Goal: Task Accomplishment & Management: Manage account settings

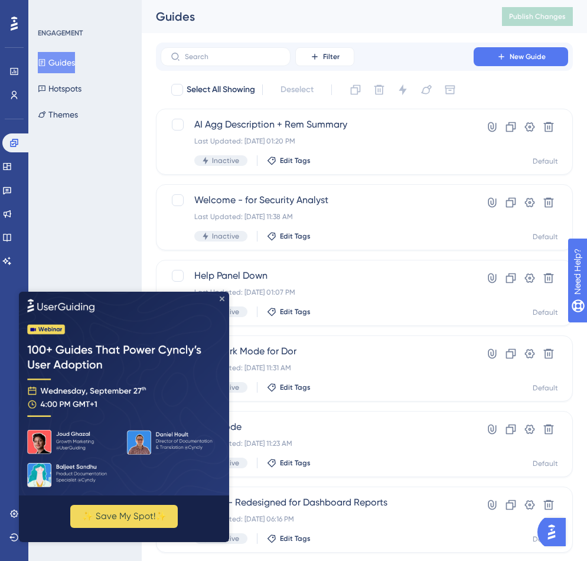
click at [221, 300] on icon "Close Preview" at bounding box center [222, 298] width 5 height 5
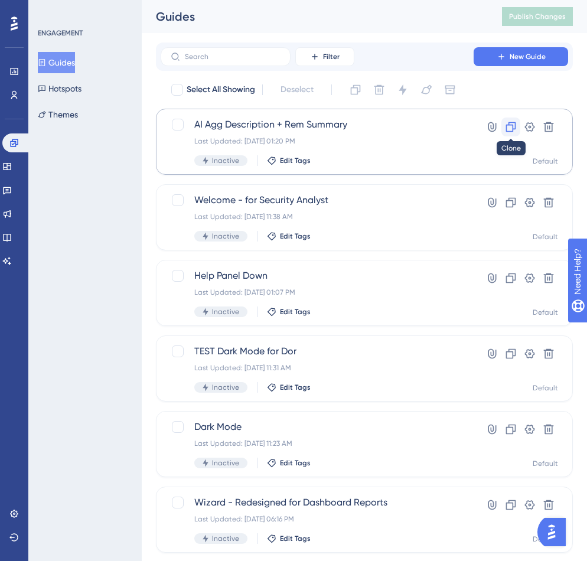
click at [510, 132] on icon at bounding box center [511, 127] width 12 height 12
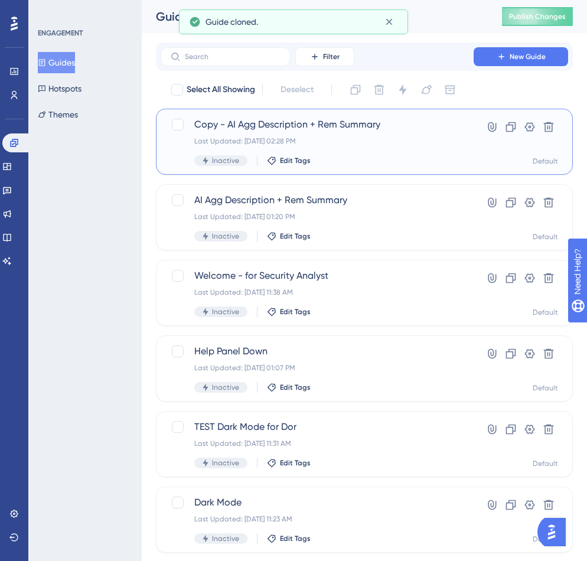
click at [407, 130] on span "Copy - AI Agg Description + Rem Summary" at bounding box center [316, 124] width 245 height 14
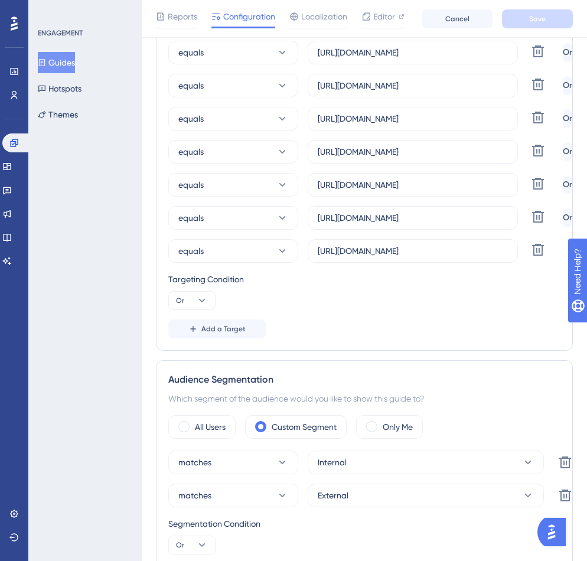
scroll to position [426, 0]
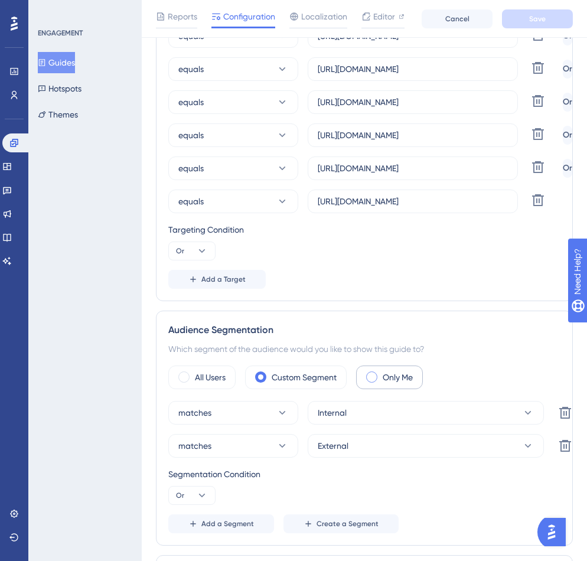
click at [376, 375] on span at bounding box center [371, 376] width 11 height 11
click at [381, 373] on input "radio" at bounding box center [381, 373] width 0 height 0
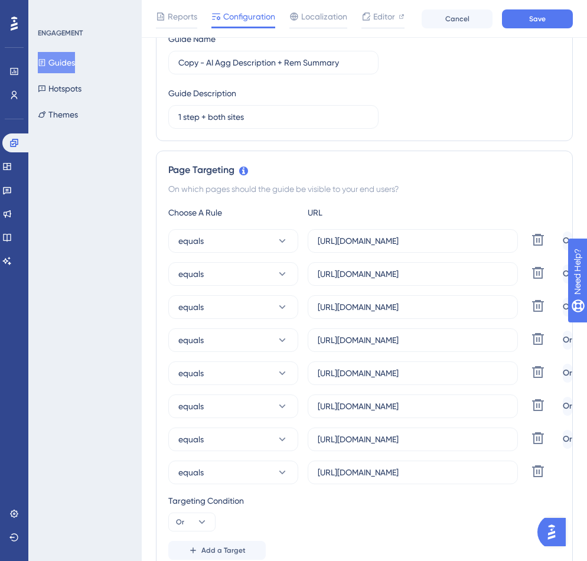
scroll to position [0, 0]
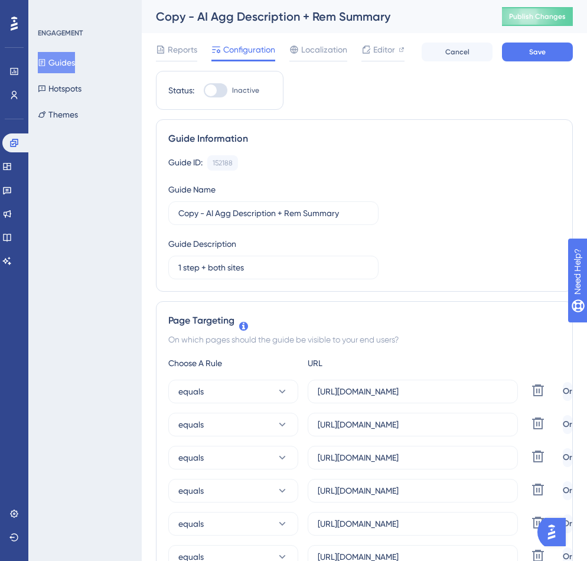
click at [216, 86] on div at bounding box center [216, 90] width 24 height 14
click at [204, 90] on input "Inactive" at bounding box center [203, 90] width 1 height 1
checkbox input "true"
drag, startPoint x: 350, startPoint y: 209, endPoint x: 149, endPoint y: 202, distance: 200.8
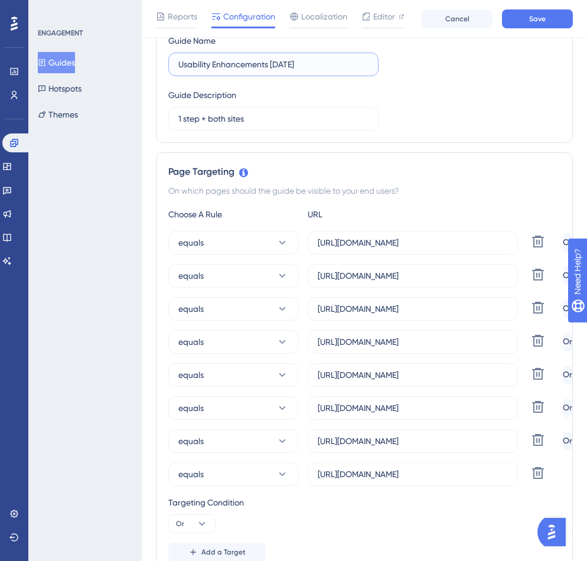
scroll to position [154, 0]
type input "Usability Enhancements [DATE]"
click at [532, 376] on icon at bounding box center [538, 373] width 14 height 14
type input "[URL][DOMAIN_NAME]"
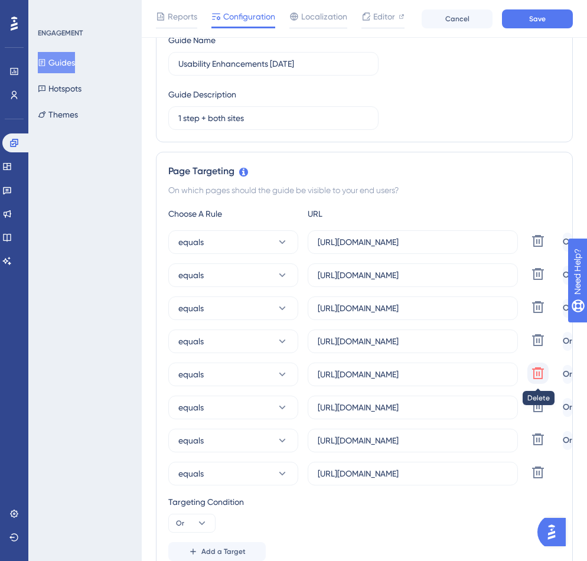
type input "[URL][DOMAIN_NAME]"
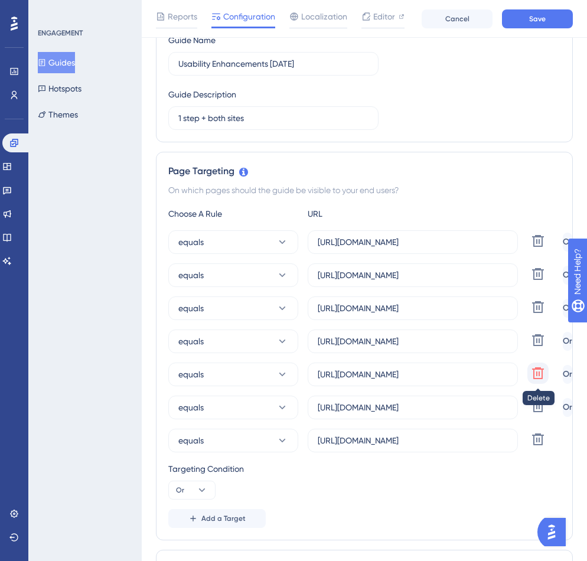
click at [535, 374] on icon at bounding box center [538, 373] width 14 height 14
type input "[URL][DOMAIN_NAME]"
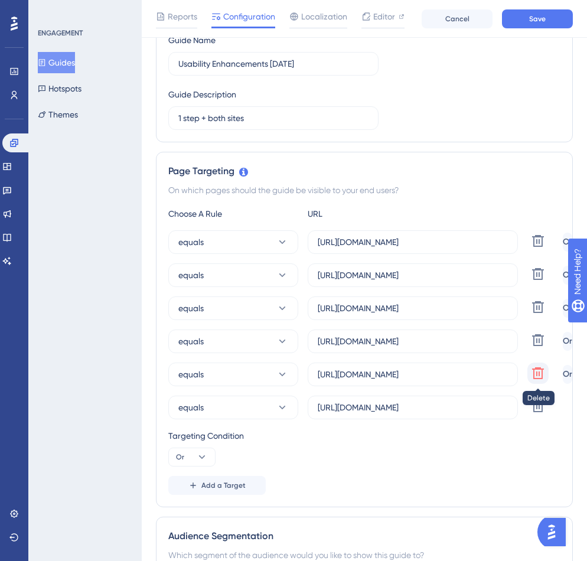
click at [536, 376] on icon at bounding box center [538, 373] width 14 height 14
type input "[URL][DOMAIN_NAME]"
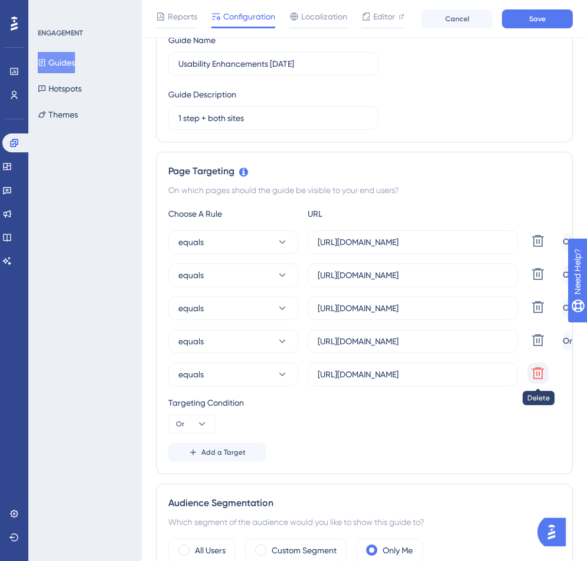
click at [536, 376] on icon at bounding box center [538, 373] width 14 height 14
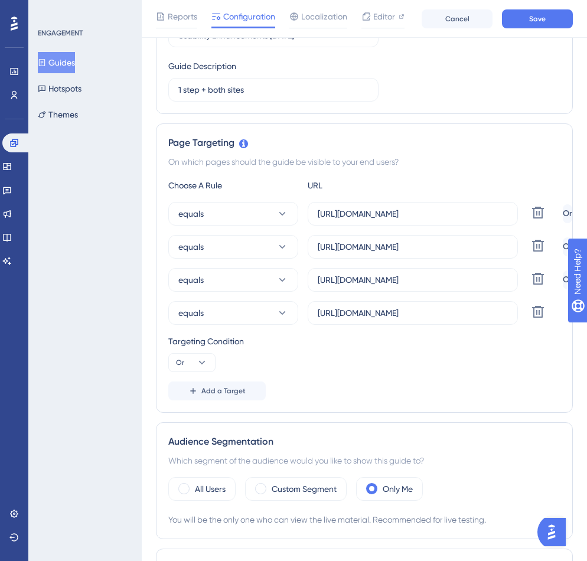
scroll to position [0, 0]
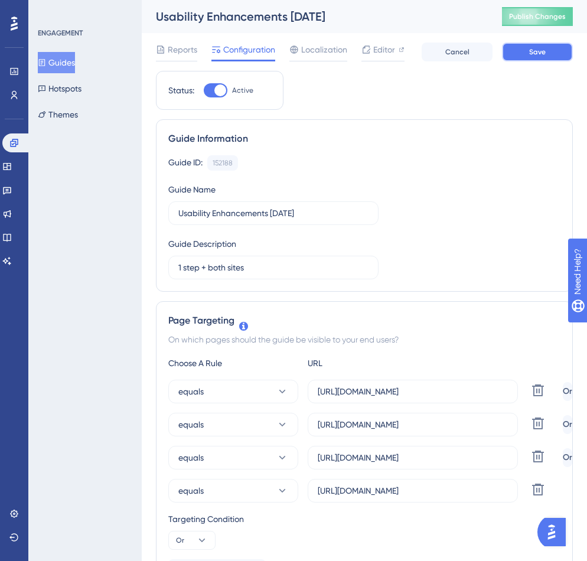
click at [525, 52] on button "Save" at bounding box center [537, 51] width 71 height 19
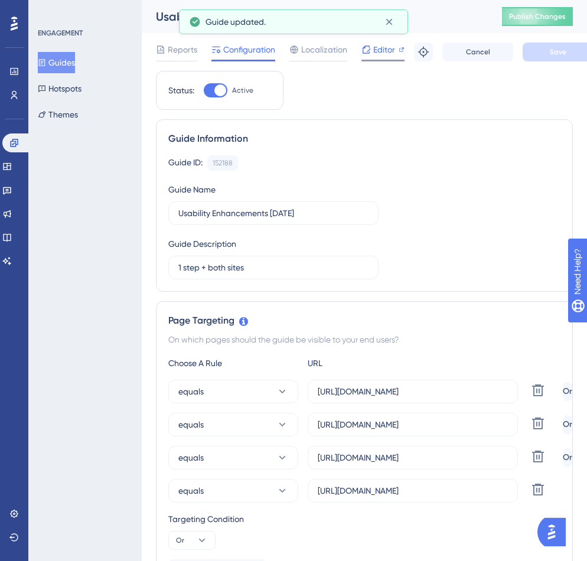
click at [385, 50] on span "Editor" at bounding box center [384, 49] width 22 height 14
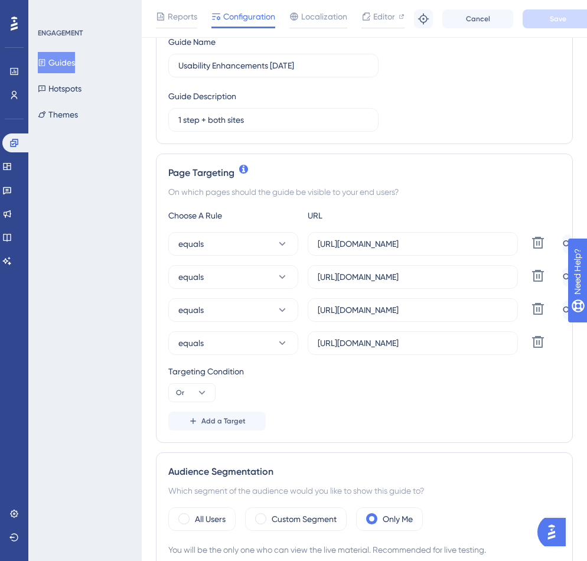
scroll to position [218, 0]
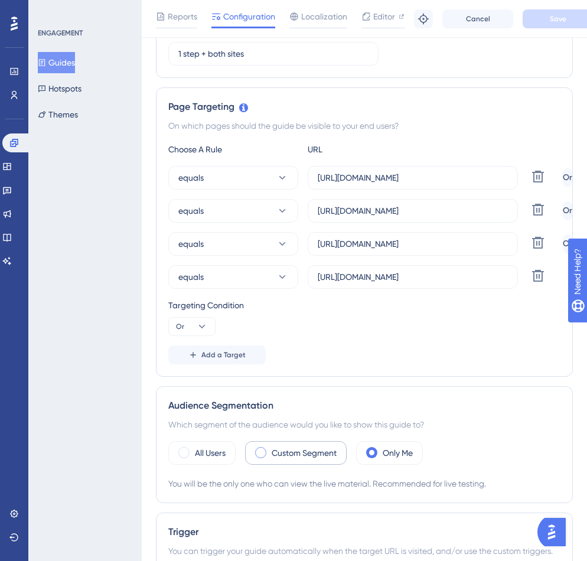
click at [278, 454] on label "Custom Segment" at bounding box center [303, 453] width 65 height 14
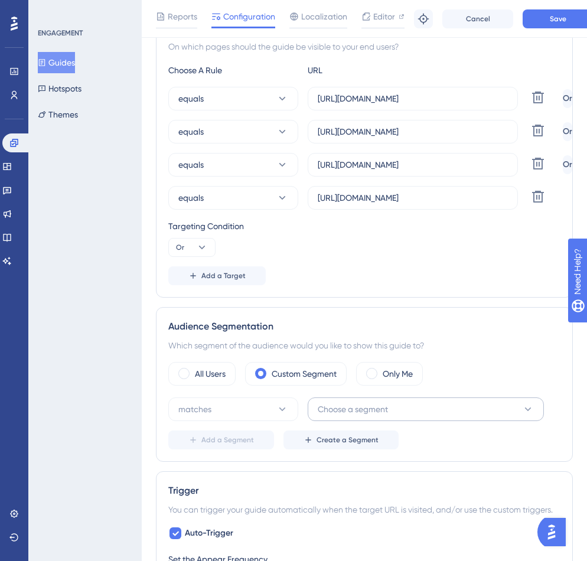
scroll to position [300, 0]
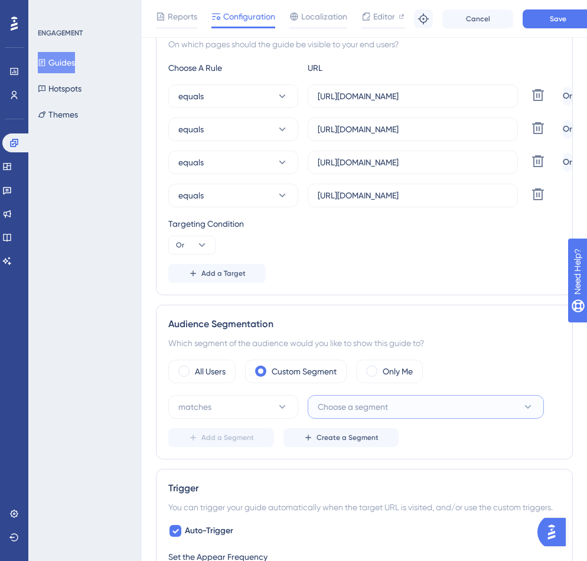
click at [350, 405] on span "Choose a segment" at bounding box center [352, 407] width 70 height 14
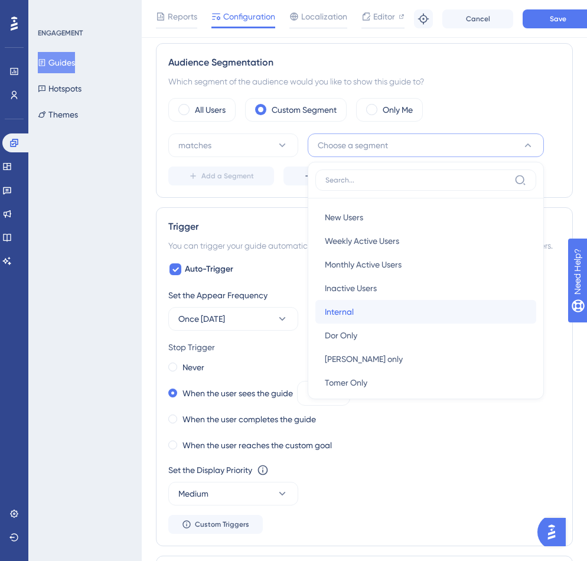
click at [349, 310] on span "Internal" at bounding box center [339, 312] width 29 height 14
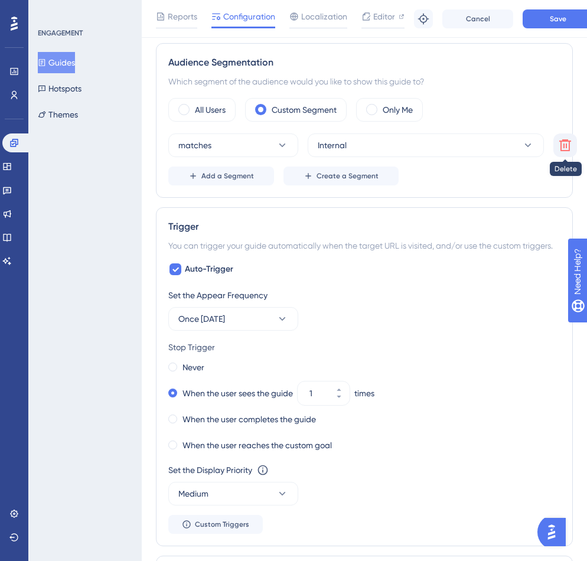
click at [561, 144] on icon at bounding box center [565, 145] width 12 height 12
click at [491, 143] on button "Choose a segment" at bounding box center [425, 145] width 236 height 24
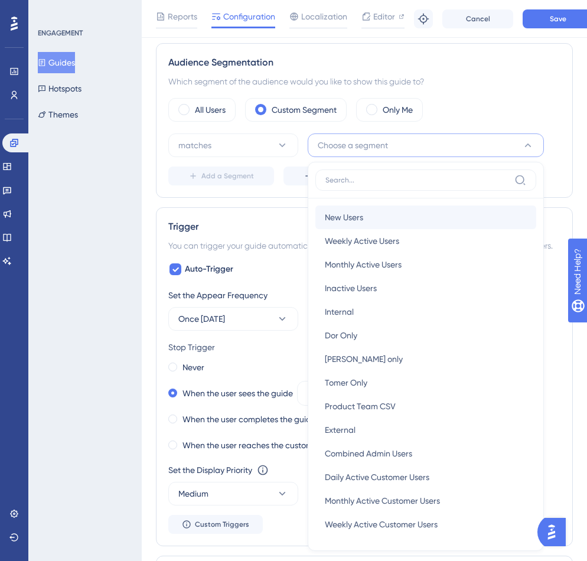
scroll to position [634, 0]
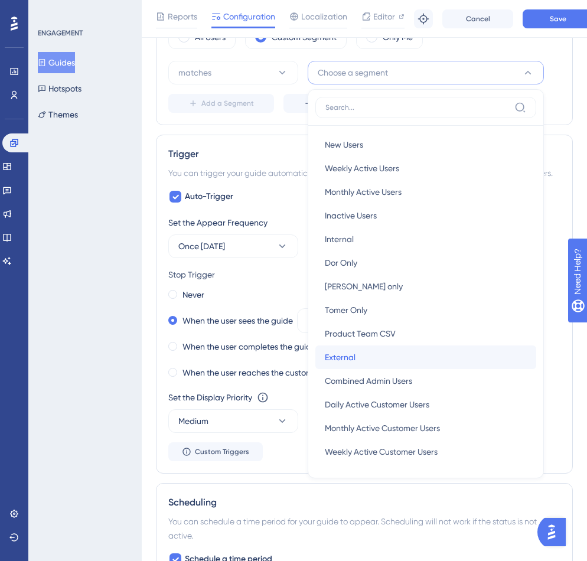
click at [384, 359] on div "External External" at bounding box center [426, 357] width 202 height 24
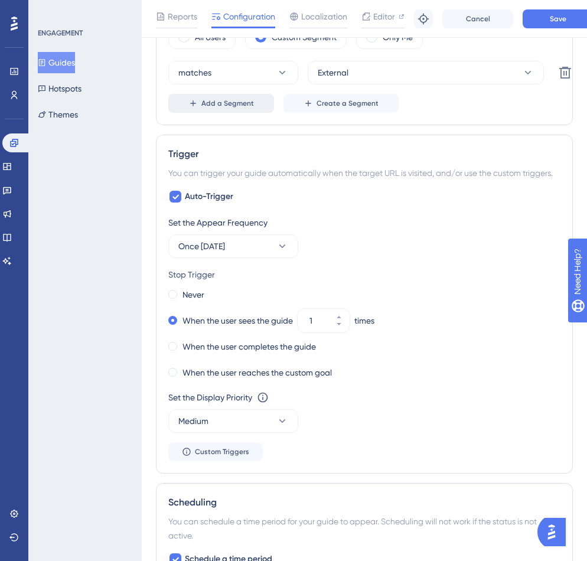
click at [195, 106] on icon at bounding box center [192, 103] width 9 height 9
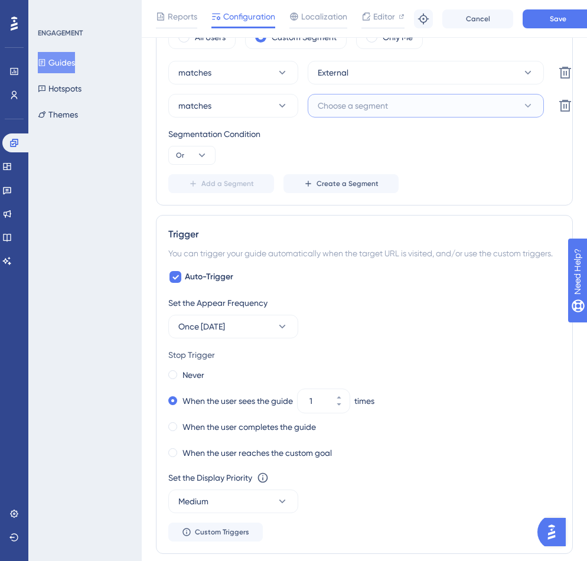
click at [531, 104] on icon at bounding box center [528, 106] width 12 height 12
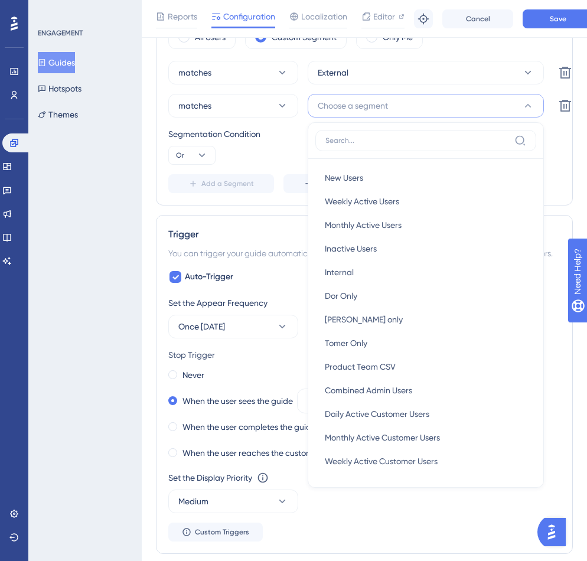
scroll to position [655, 0]
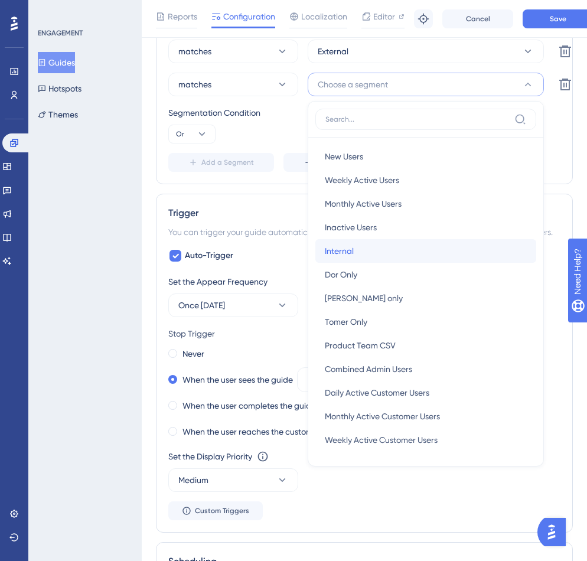
click at [397, 250] on div "Internal Internal" at bounding box center [426, 251] width 202 height 24
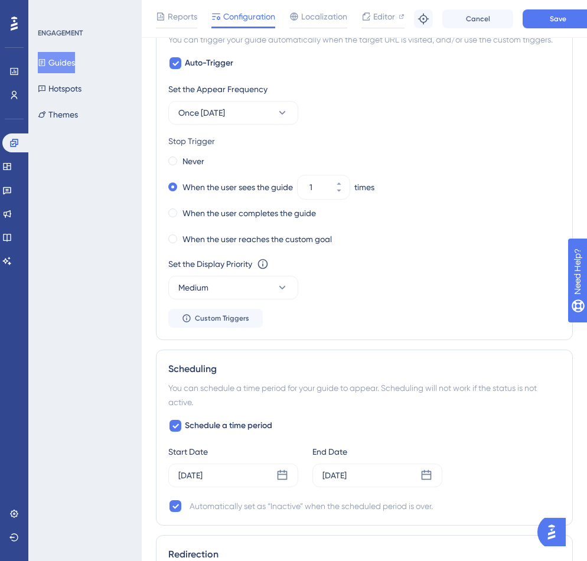
scroll to position [850, 0]
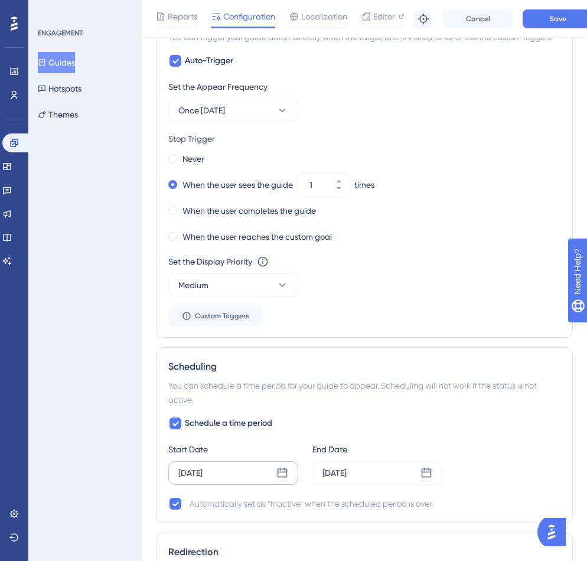
click at [231, 467] on div "[DATE]" at bounding box center [233, 473] width 130 height 24
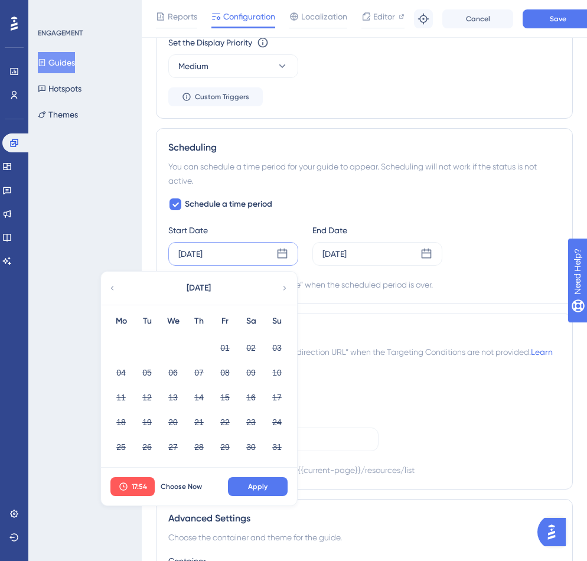
scroll to position [1070, 0]
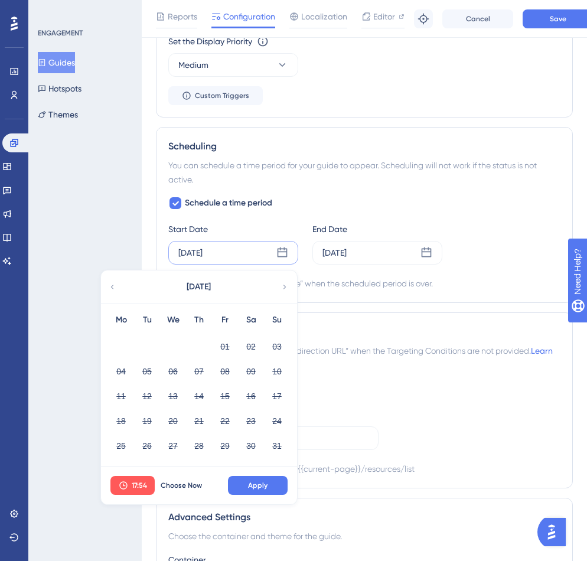
click at [284, 286] on icon at bounding box center [284, 286] width 3 height 4
click at [187, 483] on span "Choose Now" at bounding box center [181, 484] width 41 height 9
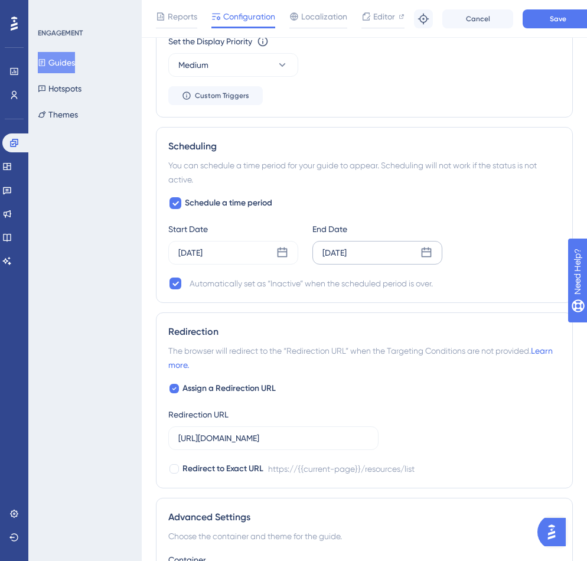
click at [335, 254] on div "[DATE]" at bounding box center [334, 252] width 24 height 14
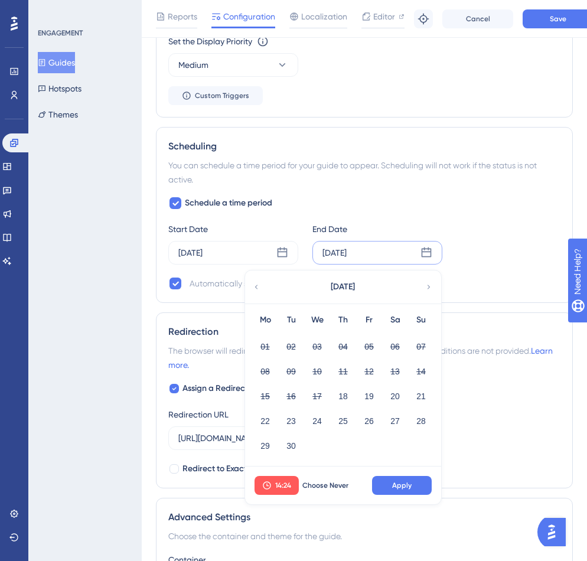
drag, startPoint x: 338, startPoint y: 421, endPoint x: 397, endPoint y: 273, distance: 159.8
click at [397, 272] on div "[DATE] Mo Tu We Th Fr Sa Su 01 02 03 04 05 06 07 08 09 10 11 12 13 14 15 16 17 …" at bounding box center [343, 368] width 196 height 196
click at [430, 286] on icon at bounding box center [428, 286] width 8 height 11
click at [346, 346] on button "02" at bounding box center [343, 346] width 20 height 20
click at [415, 488] on button "Apply" at bounding box center [402, 485] width 60 height 19
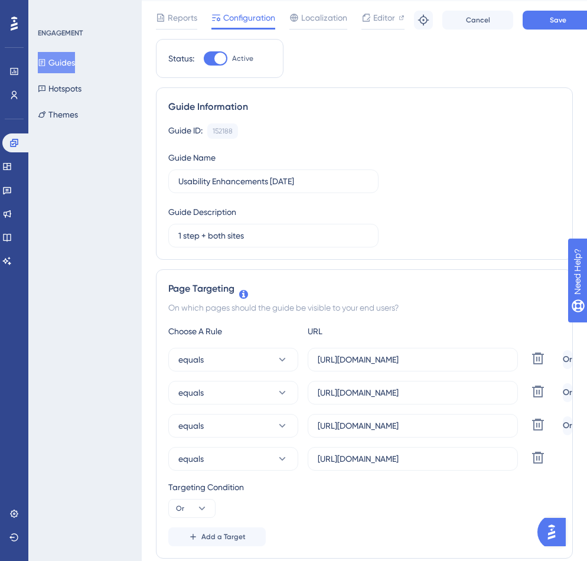
scroll to position [0, 0]
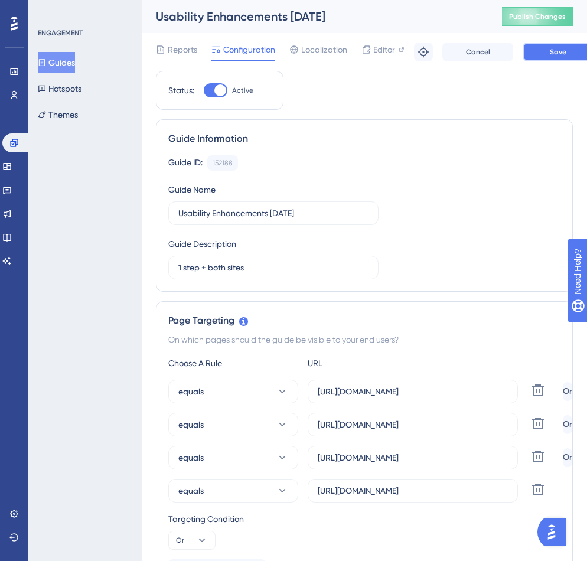
click at [555, 57] on button "Save" at bounding box center [557, 51] width 71 height 19
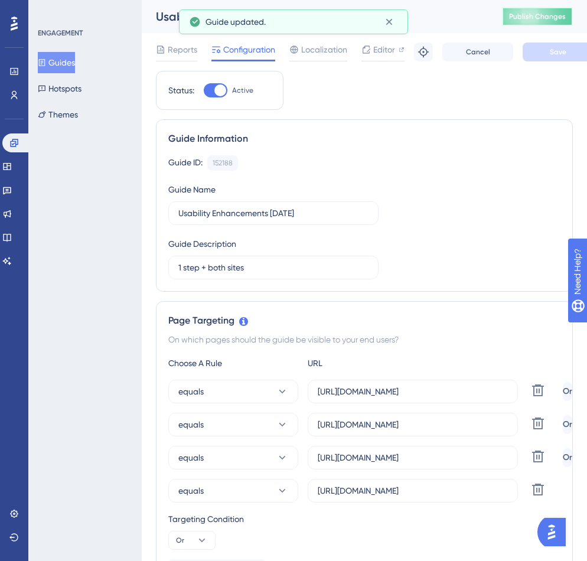
click at [552, 21] on span "Publish Changes" at bounding box center [537, 16] width 57 height 9
click at [390, 21] on icon at bounding box center [389, 22] width 12 height 12
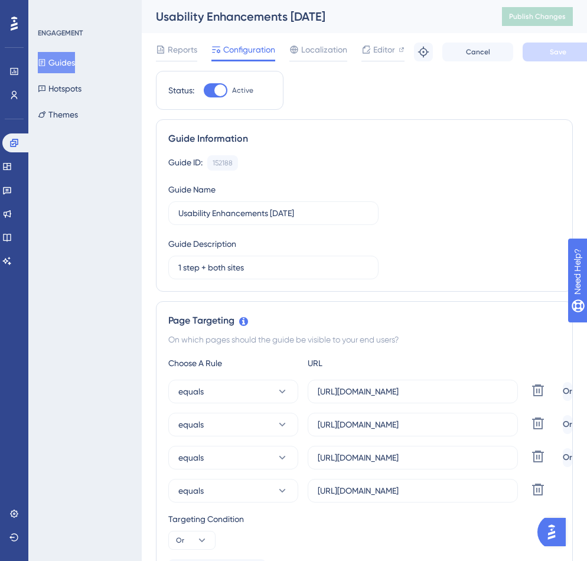
click at [75, 66] on button "Guides" at bounding box center [56, 62] width 37 height 21
